Goal: Task Accomplishment & Management: Manage account settings

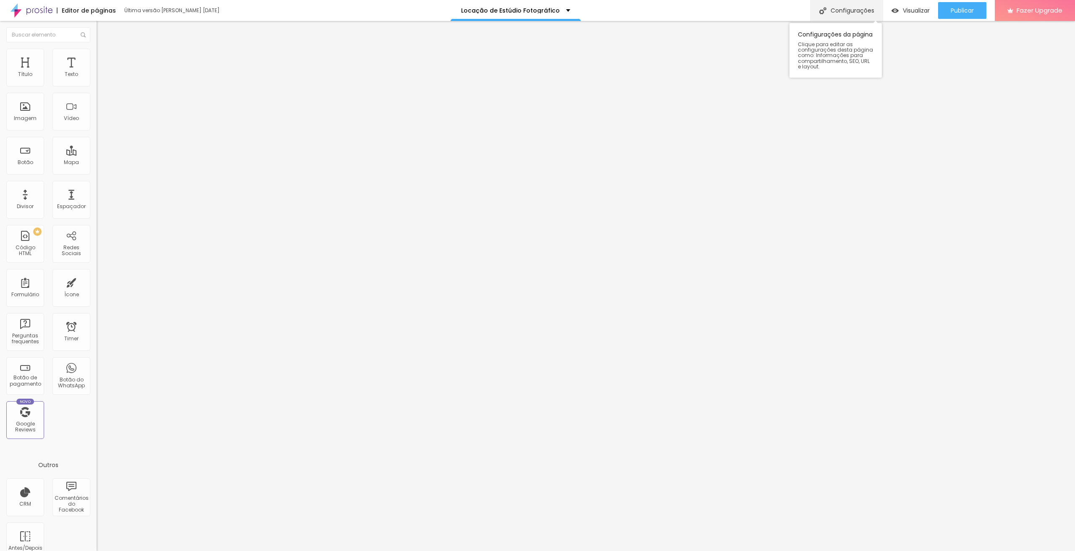
click at [860, 13] on div "Configurações" at bounding box center [846, 10] width 72 height 21
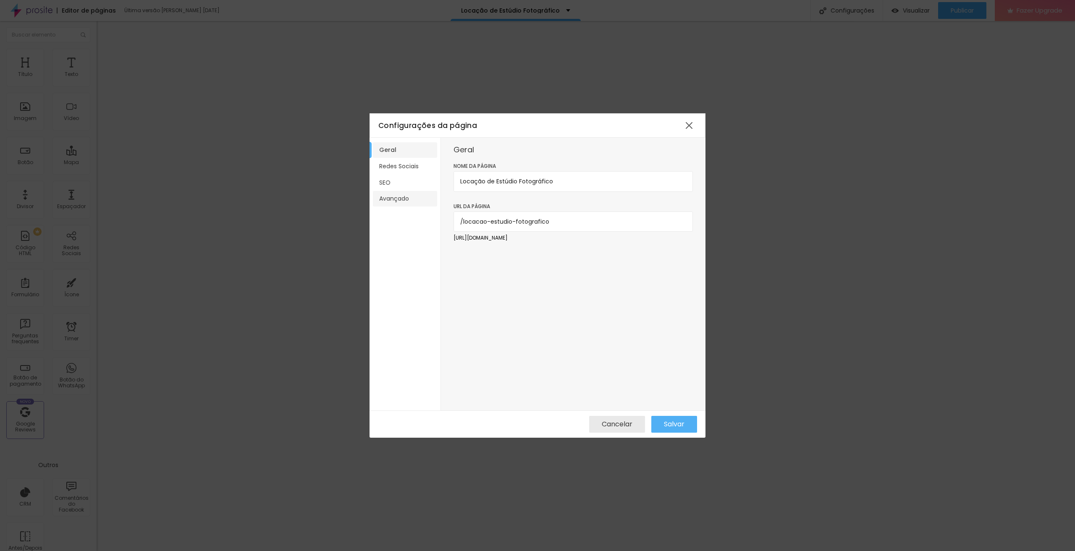
click at [396, 205] on li "Avançado" at bounding box center [405, 199] width 64 height 16
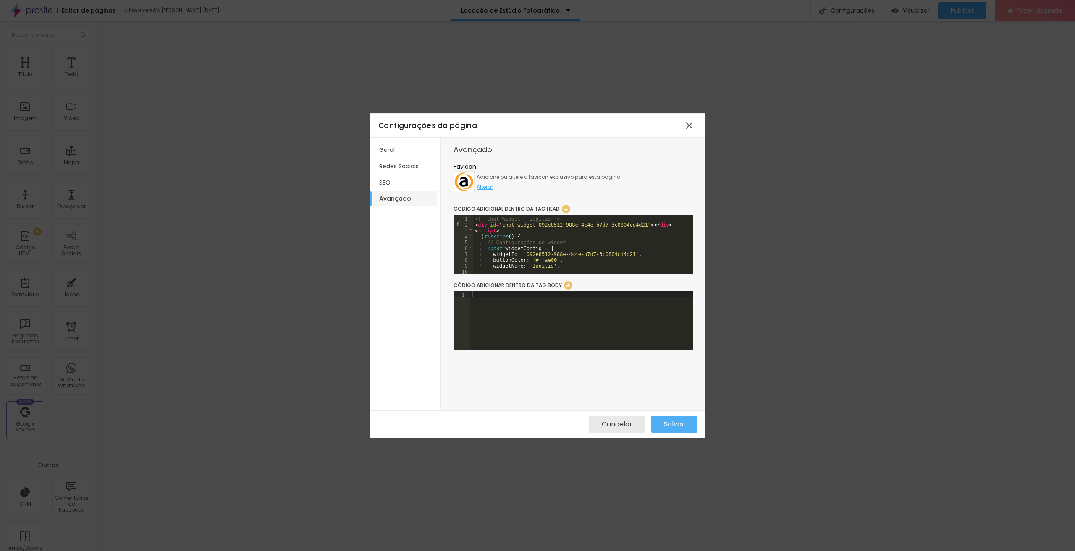
click at [583, 248] on div "<!-- Chat Widget - Iagilis --> < div id = "chat-widget-092e8512-988e-4c4e-b7d7-…" at bounding box center [814, 247] width 682 height 64
click at [686, 421] on button "Salvar" at bounding box center [674, 424] width 46 height 17
click at [627, 426] on span "Cancelar" at bounding box center [616, 425] width 31 height 8
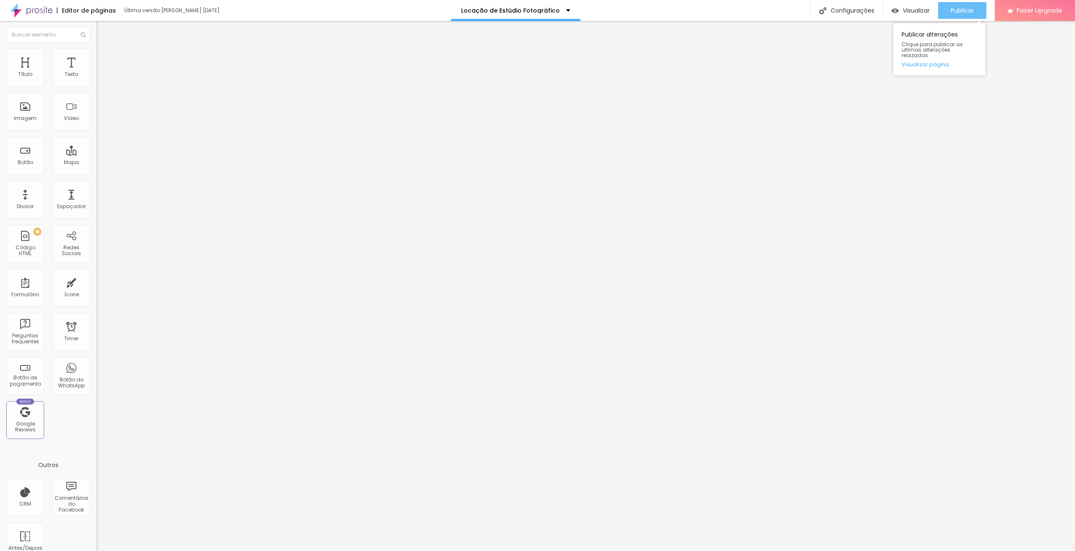
click at [970, 10] on span "Publicar" at bounding box center [961, 10] width 23 height 7
click at [847, 9] on div "Configurações" at bounding box center [846, 10] width 72 height 21
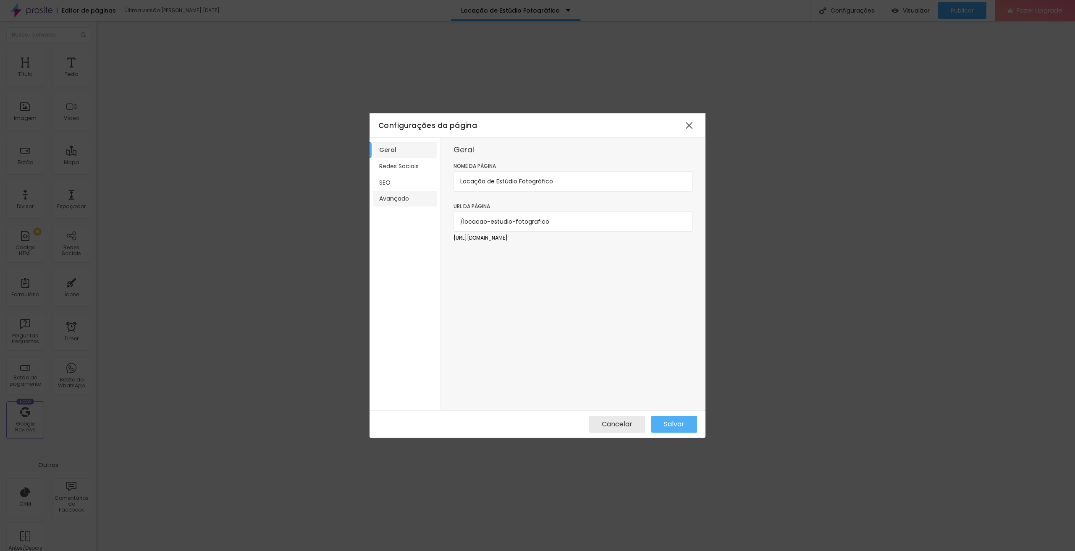
click at [401, 194] on li "Avançado" at bounding box center [405, 199] width 64 height 16
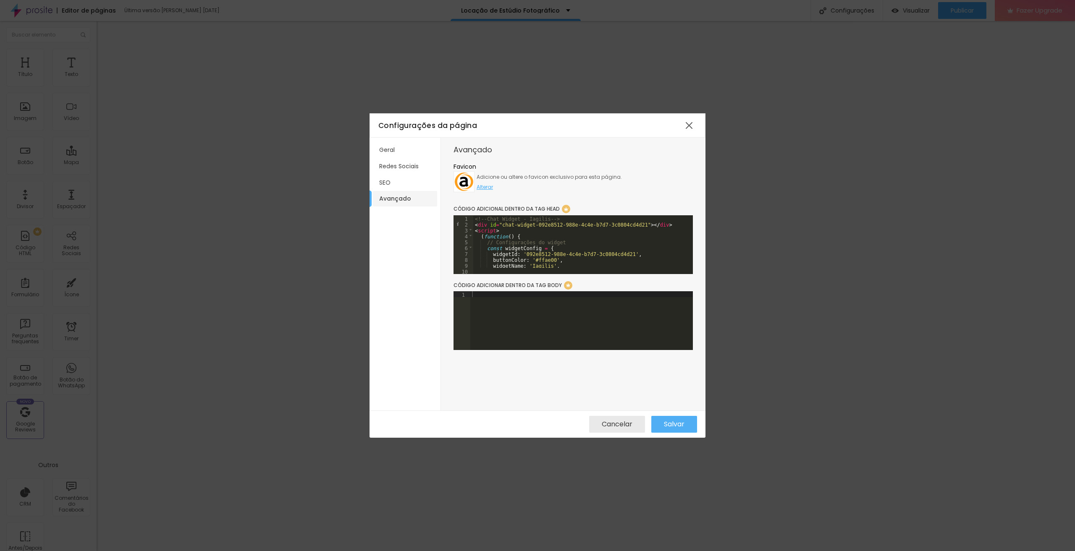
click at [638, 254] on div "<!-- Chat Widget - Iagilis --> < div id = "chat-widget-092e8512-988e-4c4e-b7d7-…" at bounding box center [814, 247] width 682 height 64
click at [675, 421] on span "Salvar" at bounding box center [674, 425] width 21 height 8
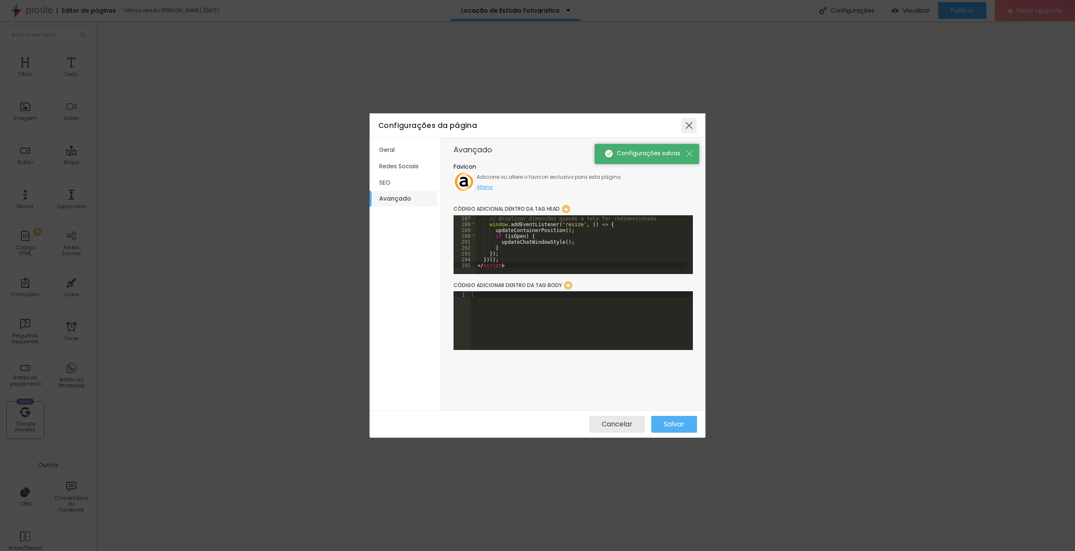
click at [690, 120] on div at bounding box center [688, 125] width 15 height 15
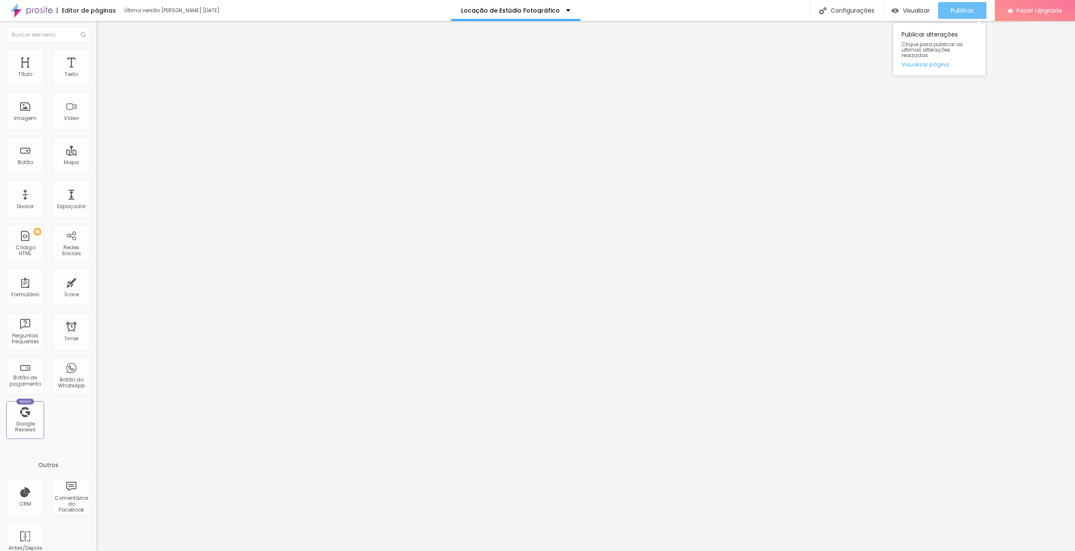
click at [954, 9] on span "Publicar" at bounding box center [961, 10] width 23 height 7
click at [847, 10] on div "Configurações" at bounding box center [846, 10] width 72 height 21
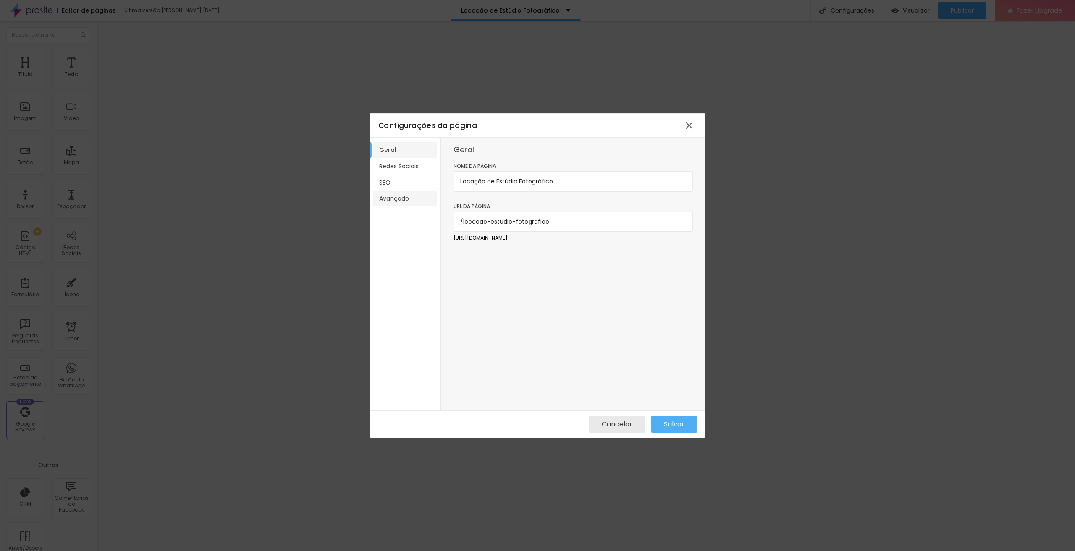
click at [379, 198] on li "Avançado" at bounding box center [405, 199] width 64 height 16
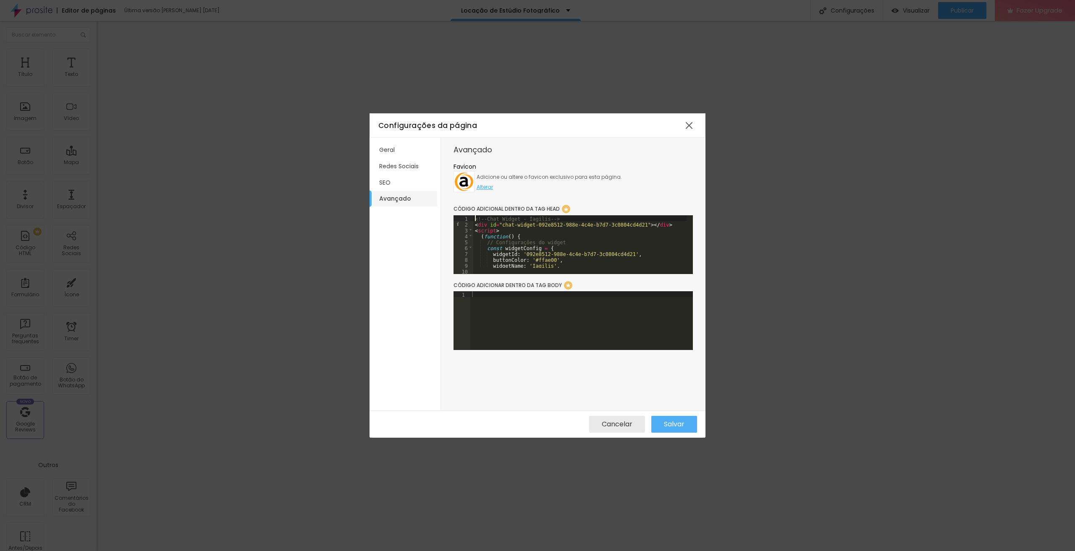
click at [474, 217] on div "<!-- Chat Widget - Iagilis --> < div id = "chat-widget-092e8512-988e-4c4e-b7d7-…" at bounding box center [814, 247] width 682 height 64
click at [486, 294] on div at bounding box center [581, 326] width 222 height 71
click at [678, 428] on span "Salvar" at bounding box center [674, 425] width 21 height 8
click at [514, 227] on div at bounding box center [581, 250] width 222 height 71
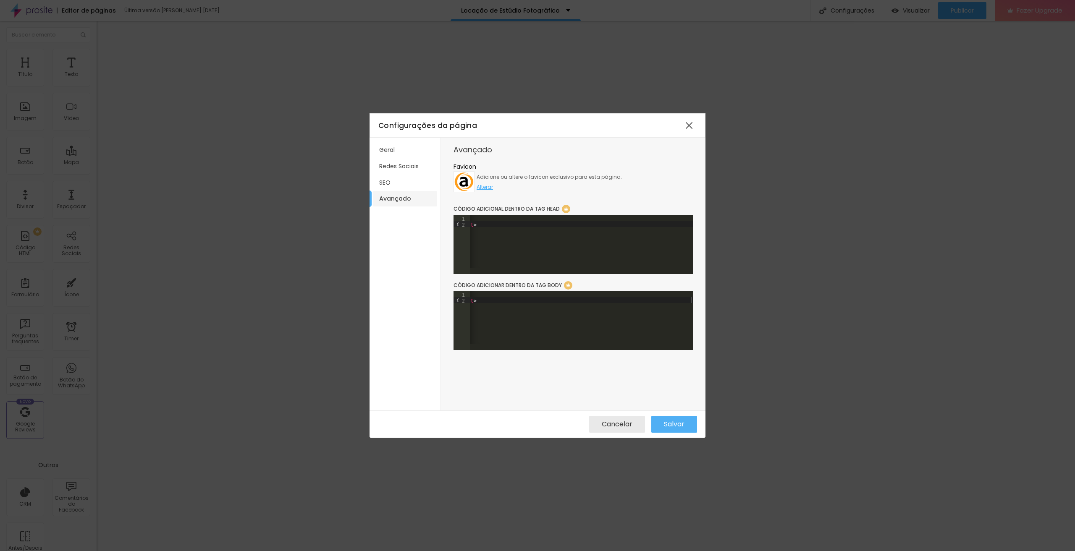
click at [510, 306] on div "<!-- Chat Widget - Iagilis --> < script src = "[URL][DOMAIN_NAME]" async > </ s…" at bounding box center [510, 323] width 363 height 64
click at [673, 426] on span "Salvar" at bounding box center [674, 425] width 21 height 8
click at [683, 125] on div at bounding box center [688, 125] width 15 height 15
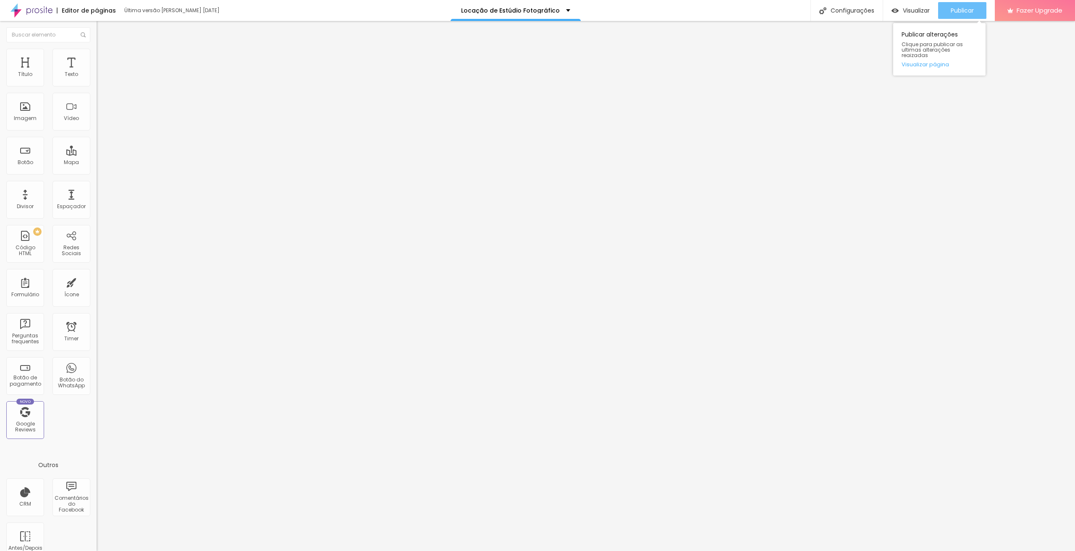
click at [965, 8] on span "Publicar" at bounding box center [961, 10] width 23 height 7
click at [856, 10] on div "Configurações" at bounding box center [846, 10] width 72 height 21
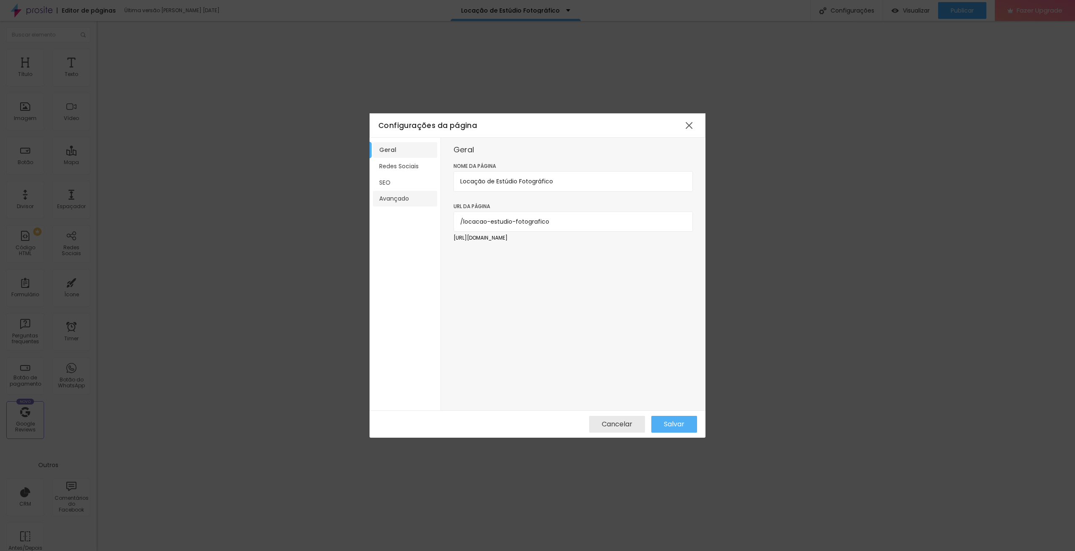
click at [402, 193] on li "Avançado" at bounding box center [405, 199] width 64 height 16
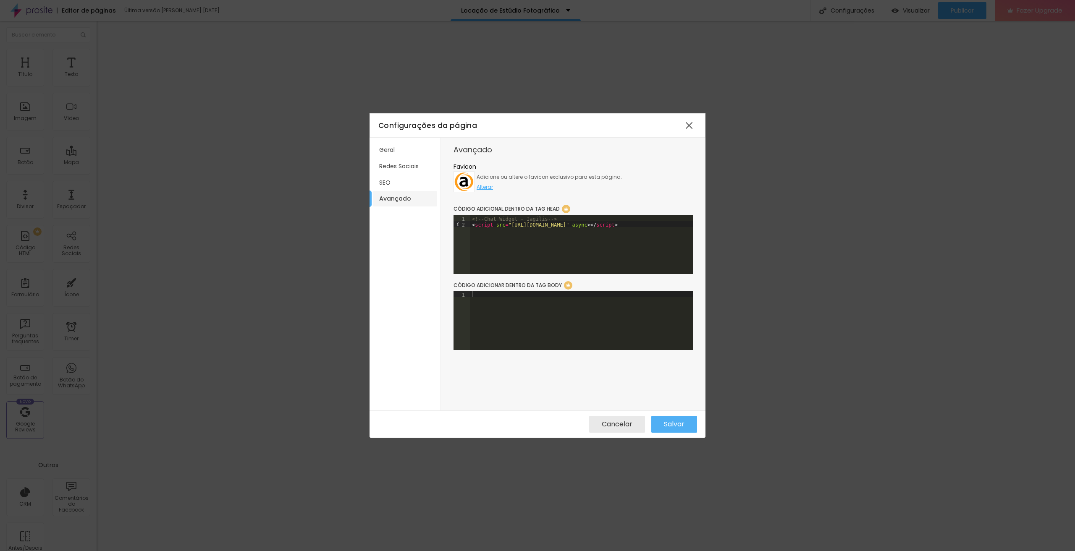
click at [500, 327] on div at bounding box center [581, 326] width 222 height 71
click at [588, 239] on div "<!-- Chat Widget - Iagilis --> < script src = "[URL][DOMAIN_NAME]" async > </ s…" at bounding box center [651, 247] width 363 height 64
click at [680, 422] on span "Salvar" at bounding box center [674, 425] width 21 height 8
click at [688, 125] on div at bounding box center [688, 125] width 15 height 15
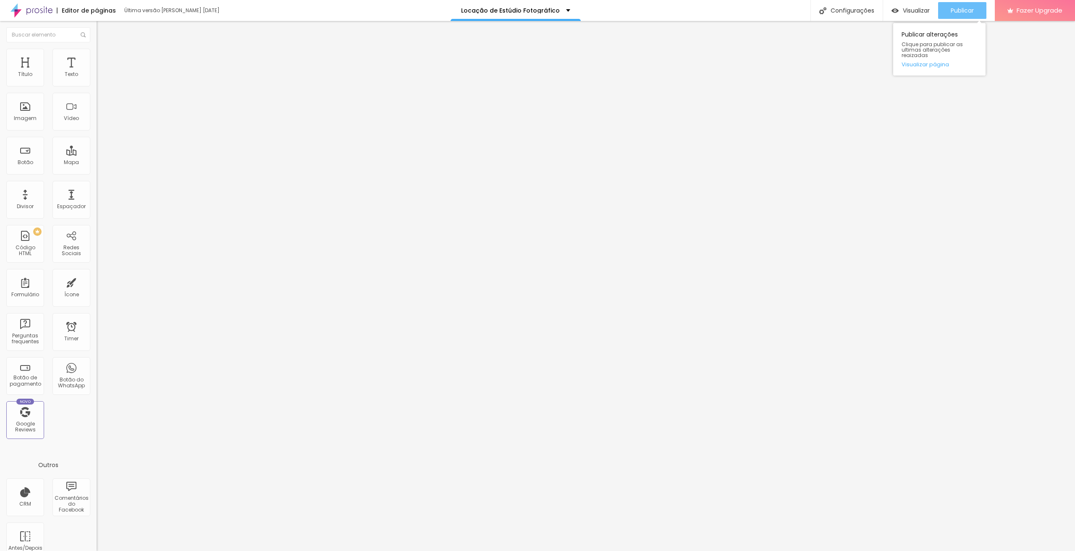
click at [960, 10] on span "Publicar" at bounding box center [961, 10] width 23 height 7
click at [839, 11] on div "Configurações" at bounding box center [846, 10] width 72 height 21
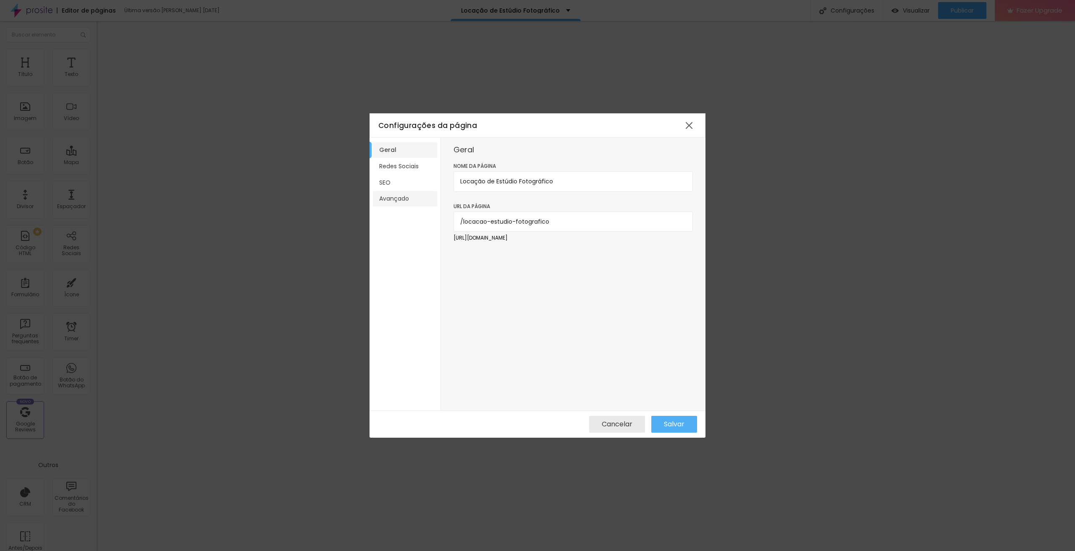
click at [396, 203] on li "Avançado" at bounding box center [405, 199] width 64 height 16
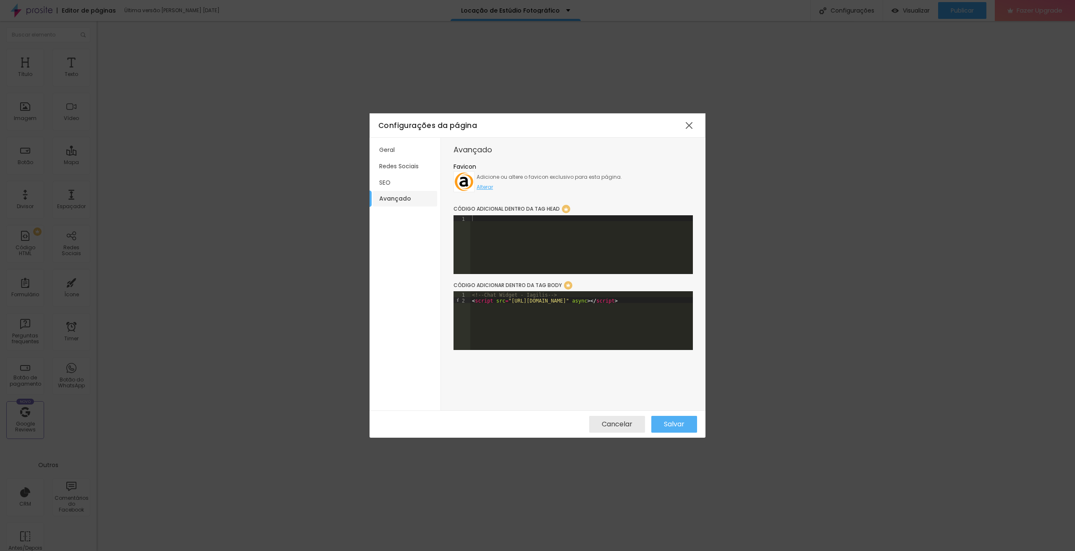
click at [525, 301] on div "<!-- Chat Widget - Iagilis --> < script src = "[URL][DOMAIN_NAME]" async > </ s…" at bounding box center [651, 323] width 363 height 64
drag, startPoint x: 563, startPoint y: 294, endPoint x: 469, endPoint y: 294, distance: 94.4
click at [469, 294] on div "1 2 <!-- Chat Widget - Iagilis --> < script src = "[URL][DOMAIN_NAME]" async > …" at bounding box center [572, 320] width 239 height 59
click at [674, 421] on span "Salvar" at bounding box center [674, 425] width 21 height 8
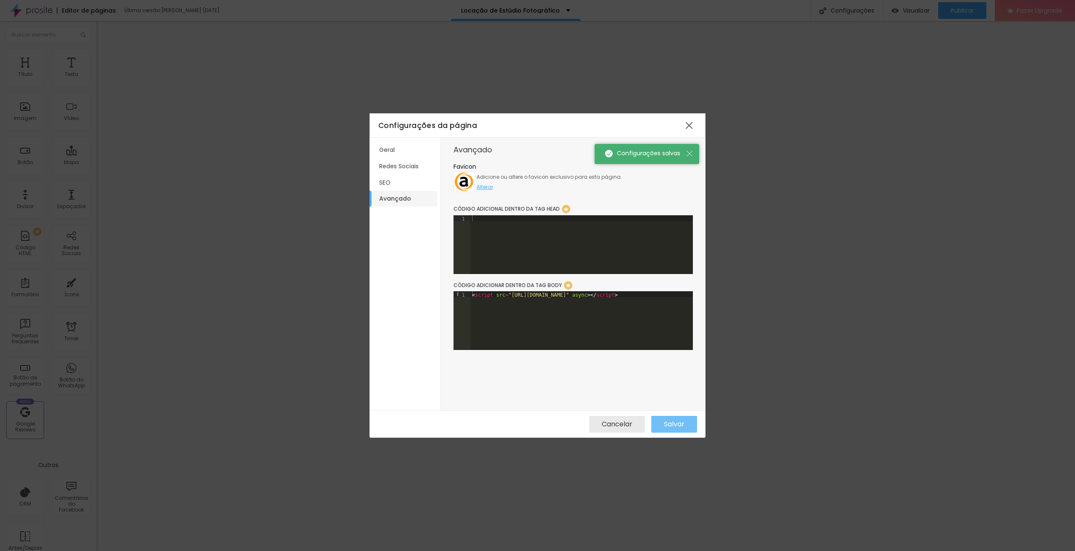
click at [674, 422] on span "Salvar" at bounding box center [674, 425] width 21 height 8
click at [692, 124] on div at bounding box center [688, 125] width 15 height 15
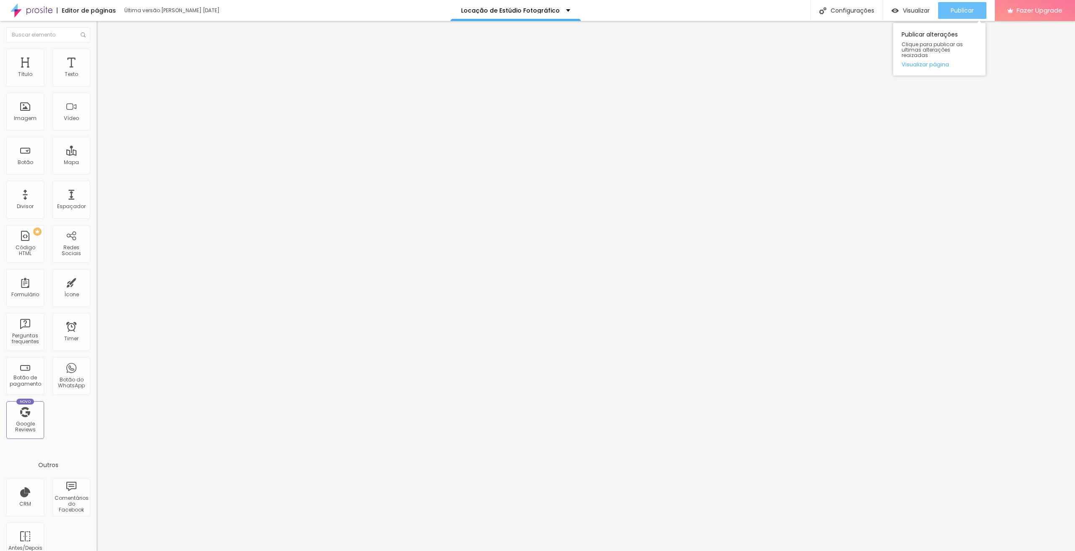
click at [957, 11] on span "Publicar" at bounding box center [961, 10] width 23 height 7
click at [911, 10] on span "Visualizar" at bounding box center [915, 10] width 27 height 7
